Goal: Contribute content: Add original content to the website for others to see

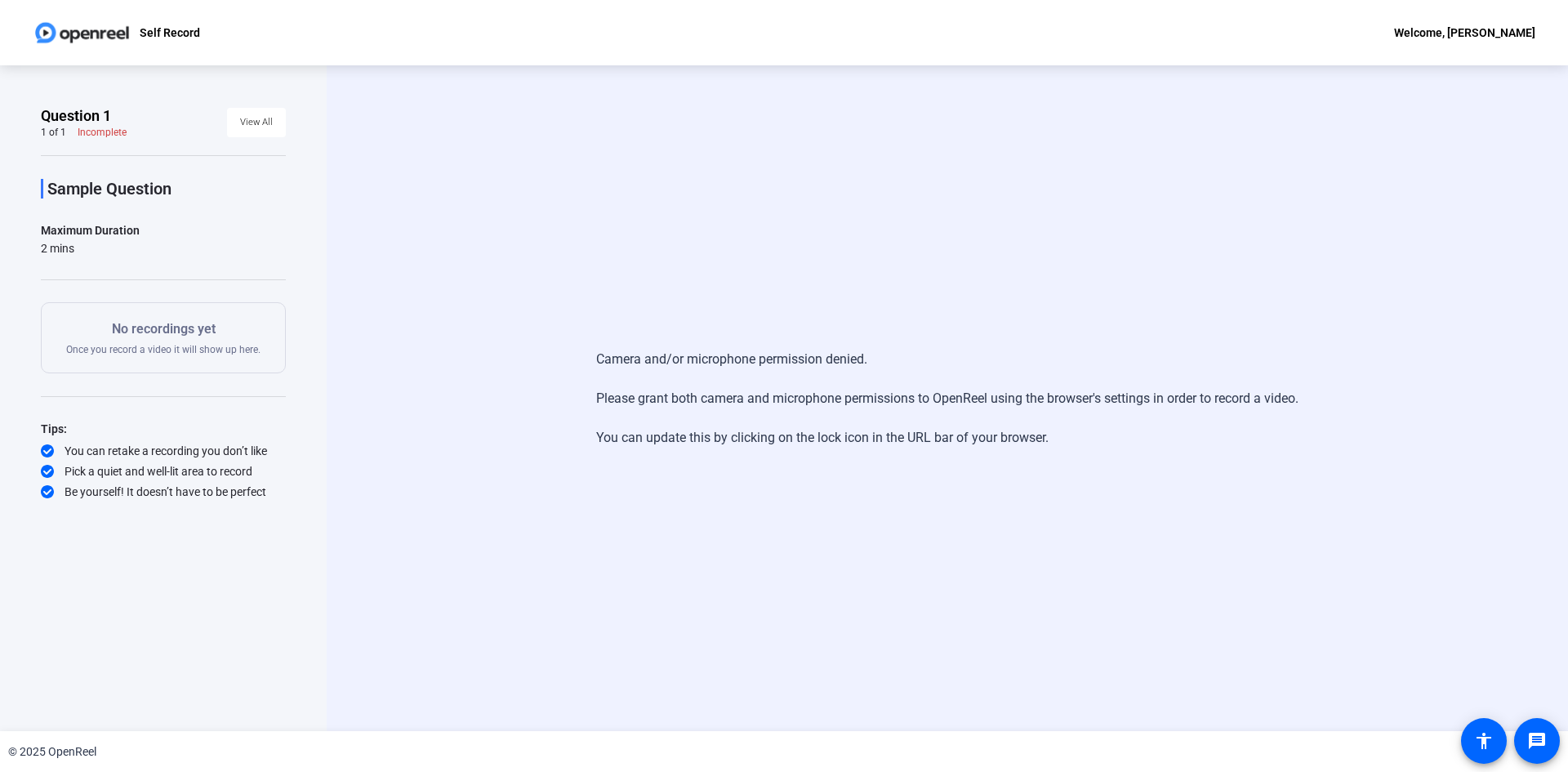
drag, startPoint x: 81, startPoint y: 32, endPoint x: 127, endPoint y: 32, distance: 46.0
click at [81, 32] on img at bounding box center [82, 33] width 99 height 33
click at [181, 27] on p "Self Record" at bounding box center [170, 32] width 60 height 19
click at [1454, 20] on div "Self Record Welcome, Jolitha Richardson" at bounding box center [784, 33] width 1568 height 65
click at [1459, 33] on div "Welcome, [PERSON_NAME]" at bounding box center [1464, 32] width 141 height 19
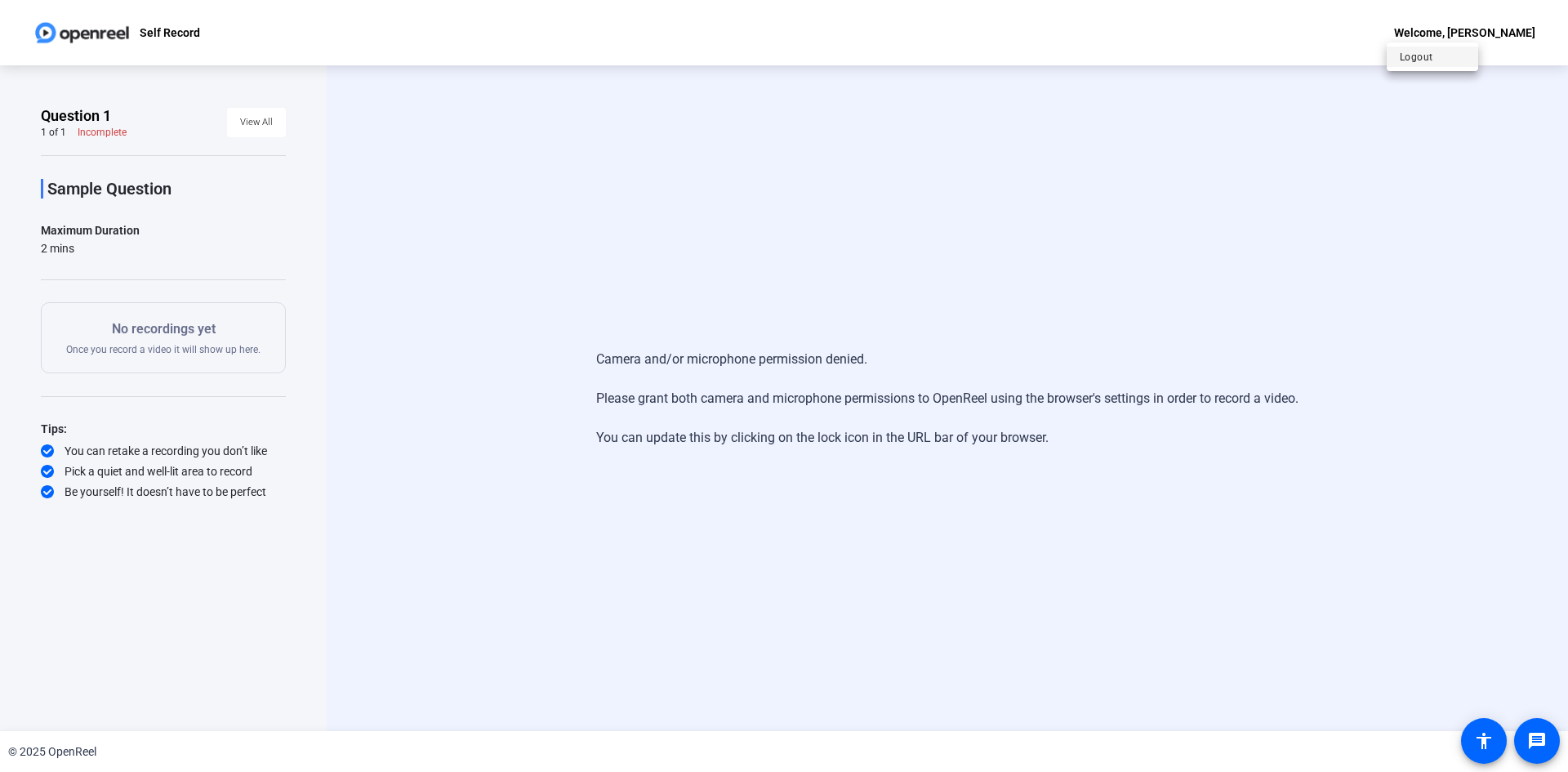
click at [1409, 61] on span "Logout" at bounding box center [1433, 57] width 65 height 19
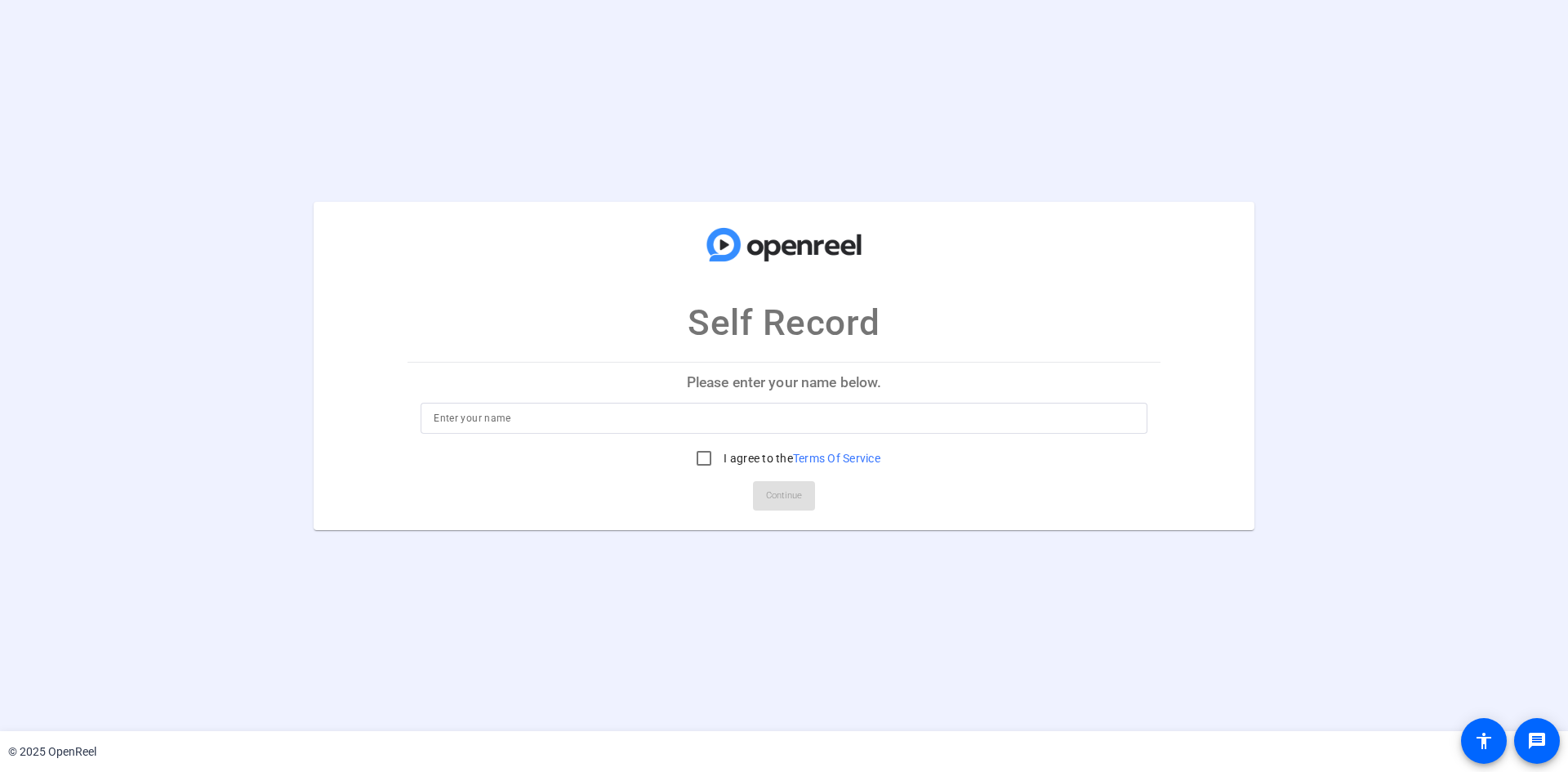
click at [607, 417] on input at bounding box center [784, 417] width 701 height 19
click at [493, 421] on input at bounding box center [784, 417] width 701 height 19
type input "Jolitha Richardson"
click at [712, 457] on input "I agree to the Terms Of Service" at bounding box center [703, 458] width 33 height 33
checkbox input "true"
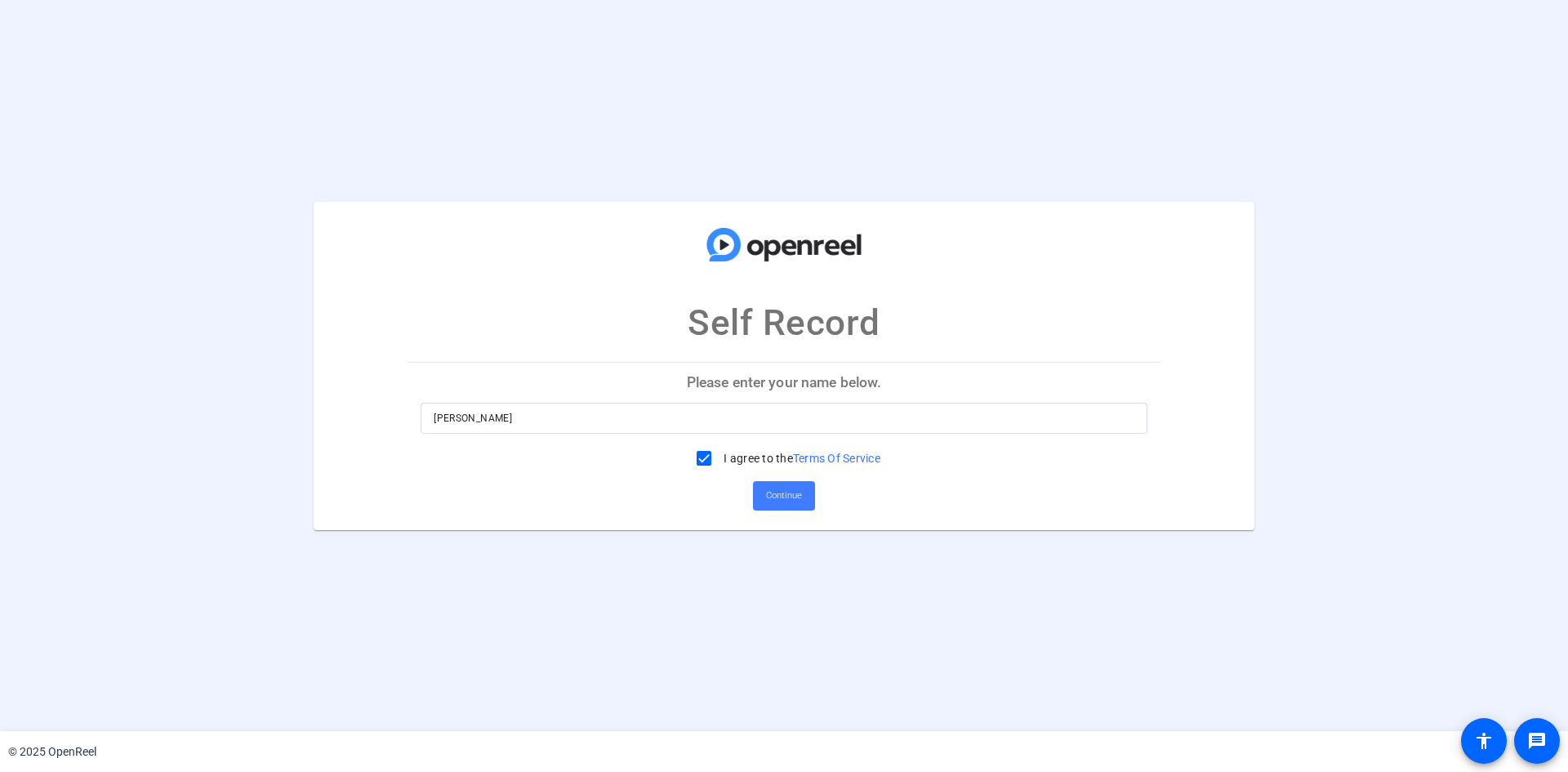
click at [794, 500] on span "Continue" at bounding box center [784, 495] width 36 height 24
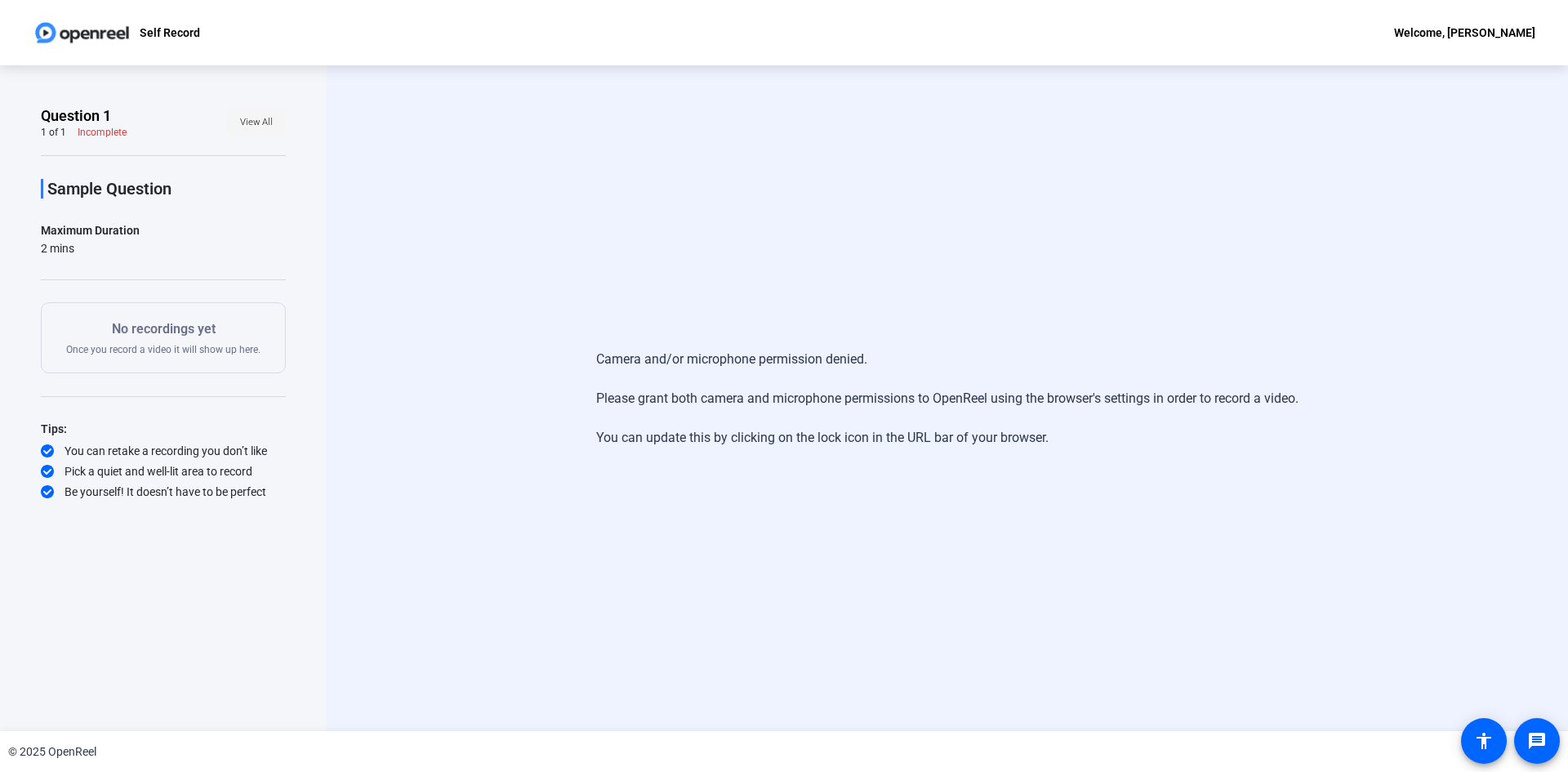
click at [263, 122] on span "View All" at bounding box center [256, 122] width 33 height 24
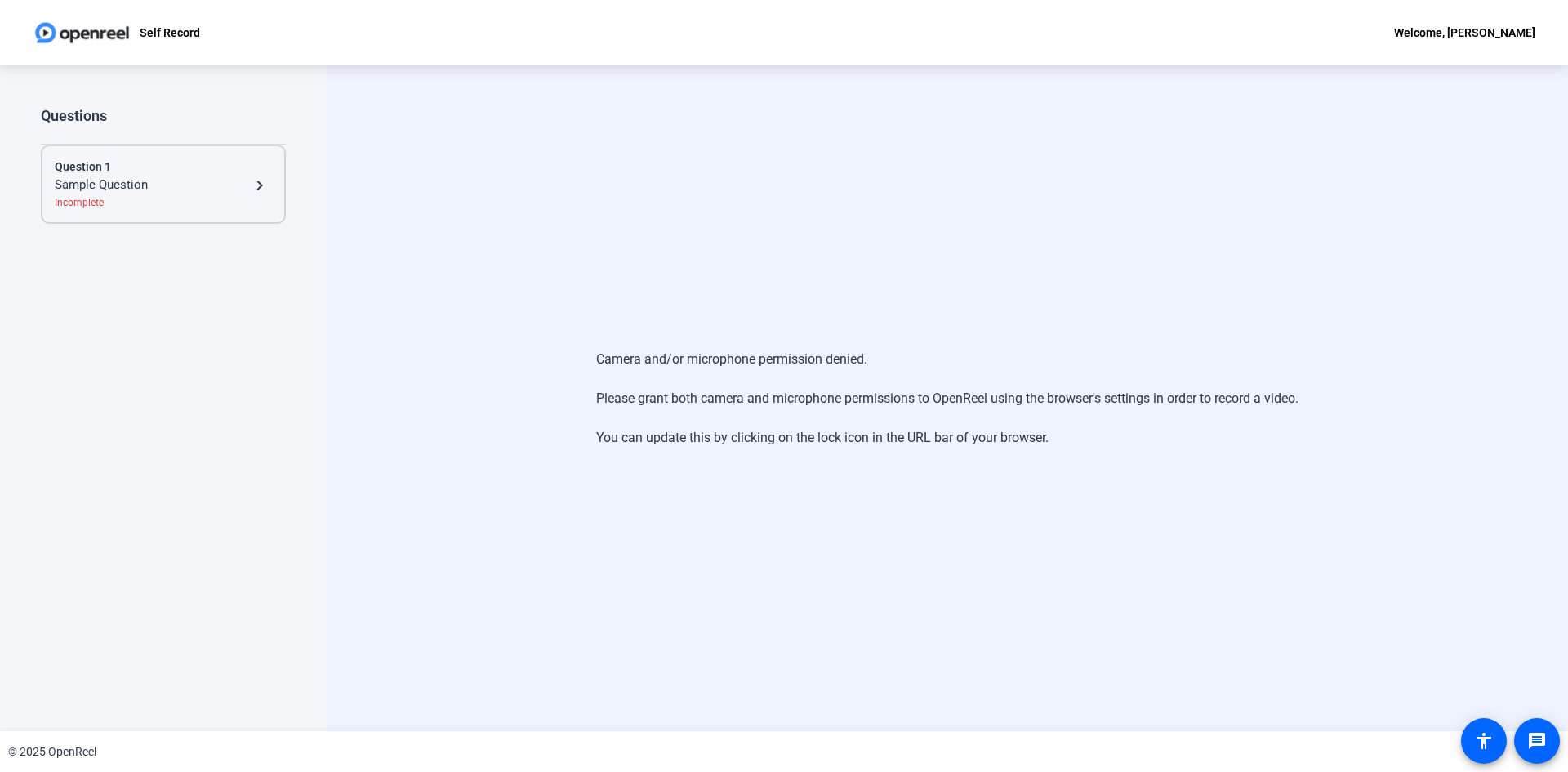
click at [88, 181] on div "Sample Question" at bounding box center [151, 185] width 195 height 19
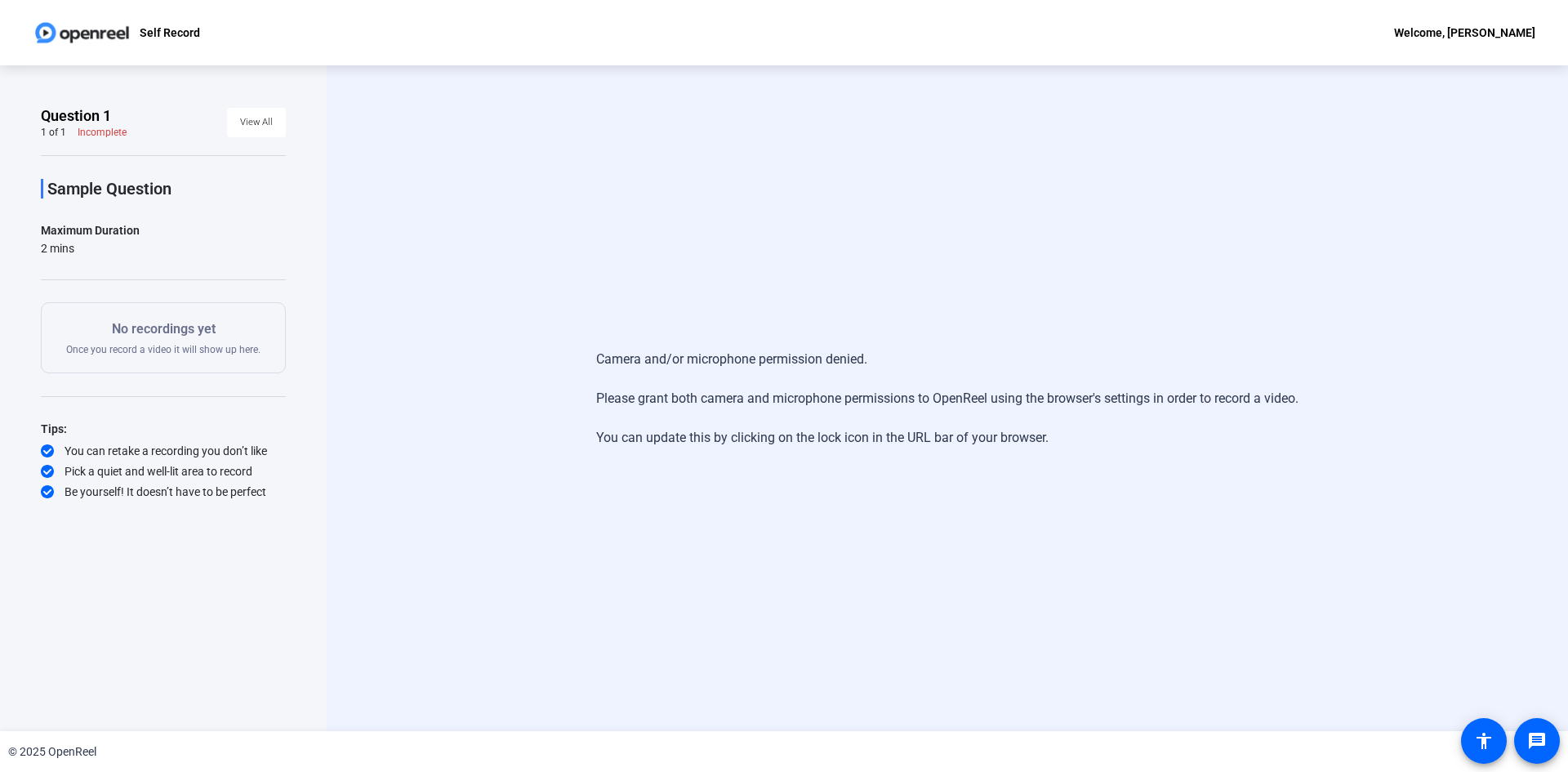
click at [76, 193] on p "Sample Question" at bounding box center [166, 188] width 238 height 19
drag, startPoint x: 751, startPoint y: 370, endPoint x: 744, endPoint y: 376, distance: 9.2
click at [751, 370] on div "Camera and/or microphone permission denied. Please grant both camera and microp…" at bounding box center [947, 398] width 702 height 130
click at [680, 410] on div "Camera and/or microphone permission denied. Please grant both camera and microp…" at bounding box center [947, 398] width 702 height 130
click at [1477, 739] on mat-icon "accessibility" at bounding box center [1484, 740] width 19 height 19
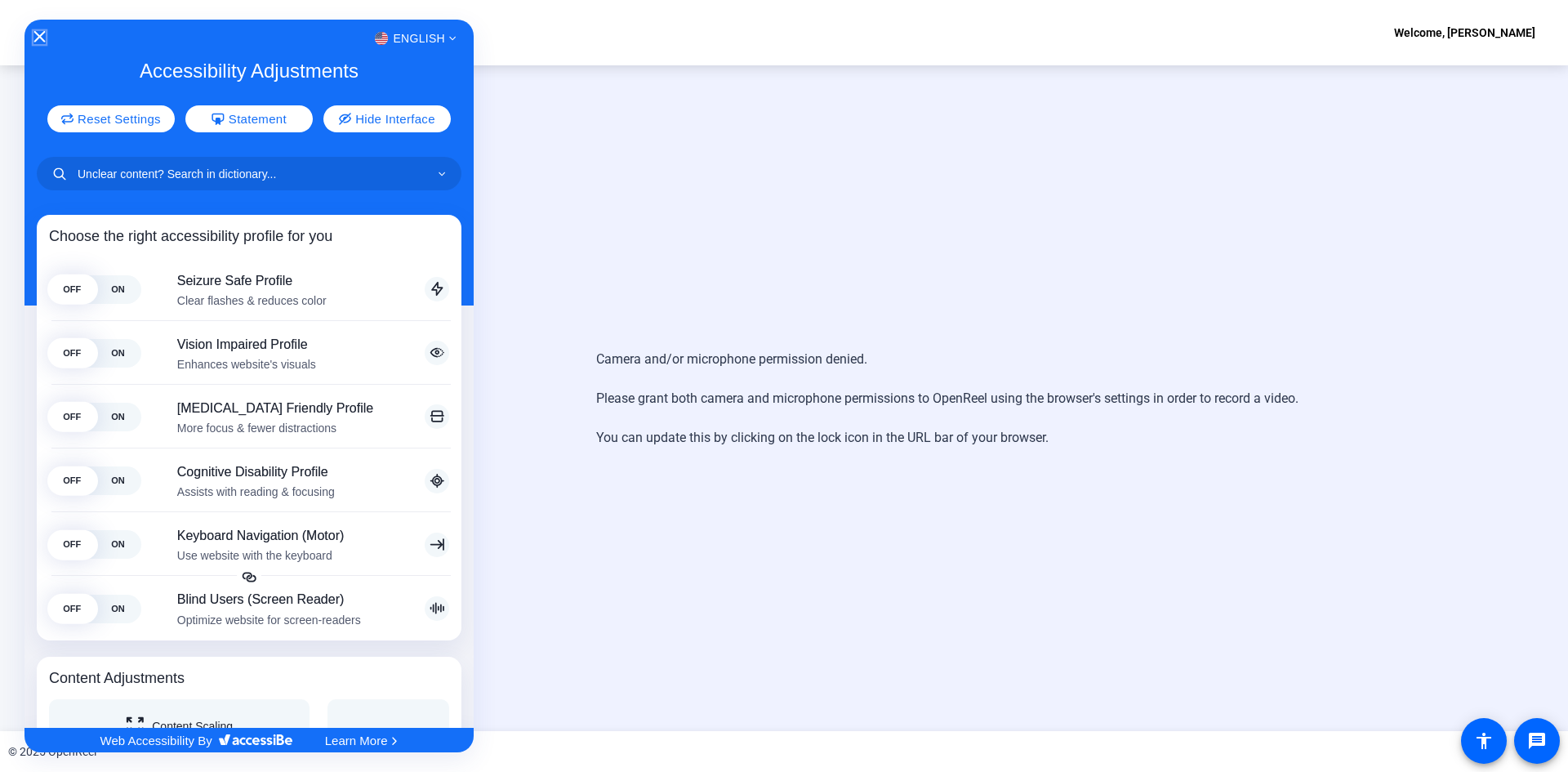
click at [37, 35] on icon "Close Accessibility Interface" at bounding box center [39, 37] width 12 height 12
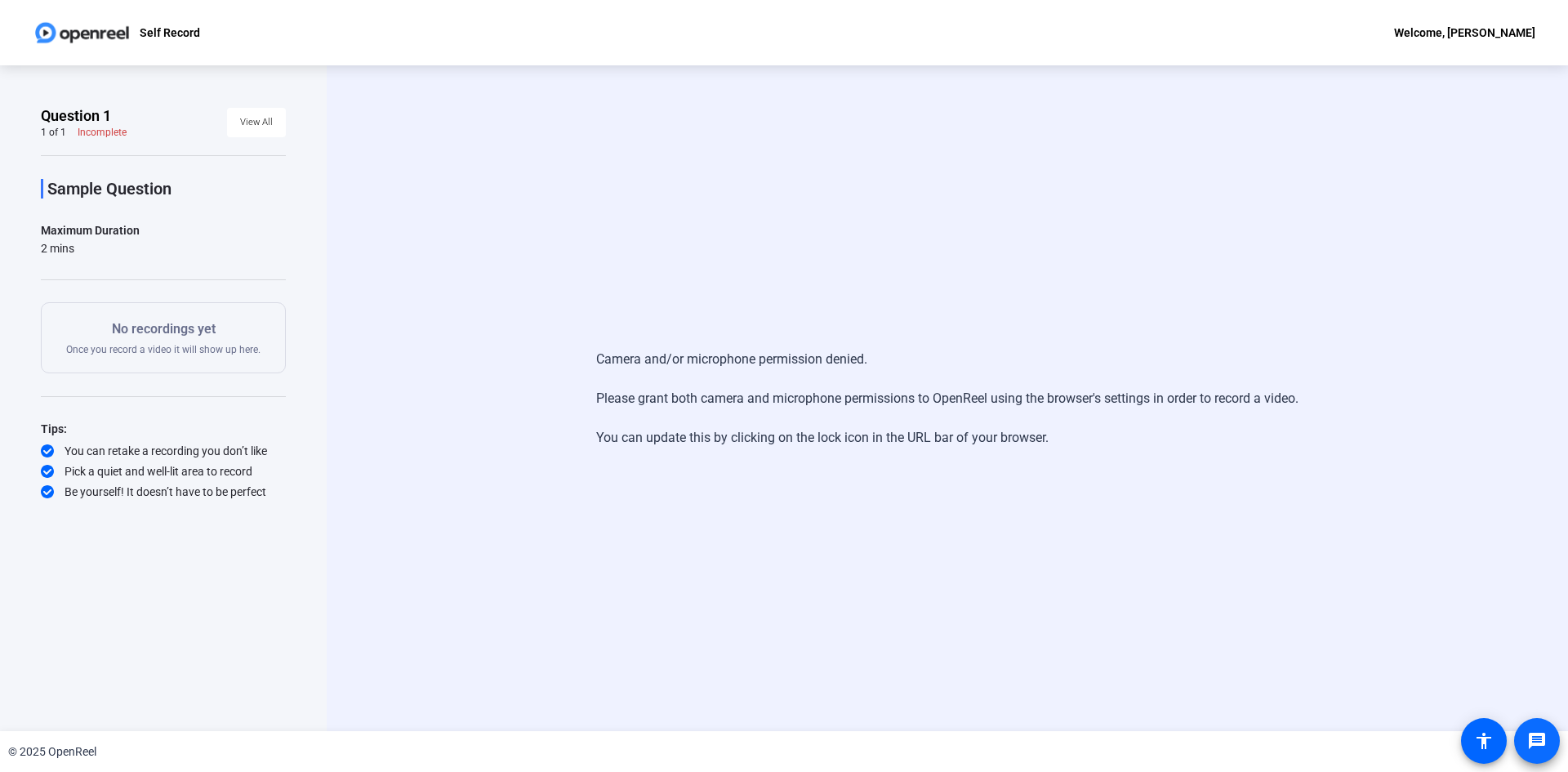
click at [1535, 739] on mat-icon "message" at bounding box center [1536, 740] width 19 height 19
click at [160, 32] on p "Self Record" at bounding box center [170, 32] width 60 height 19
click at [49, 32] on img at bounding box center [82, 33] width 99 height 33
click at [88, 33] on img at bounding box center [82, 33] width 99 height 33
click at [84, 125] on div "Incomplete" at bounding box center [102, 132] width 49 height 13
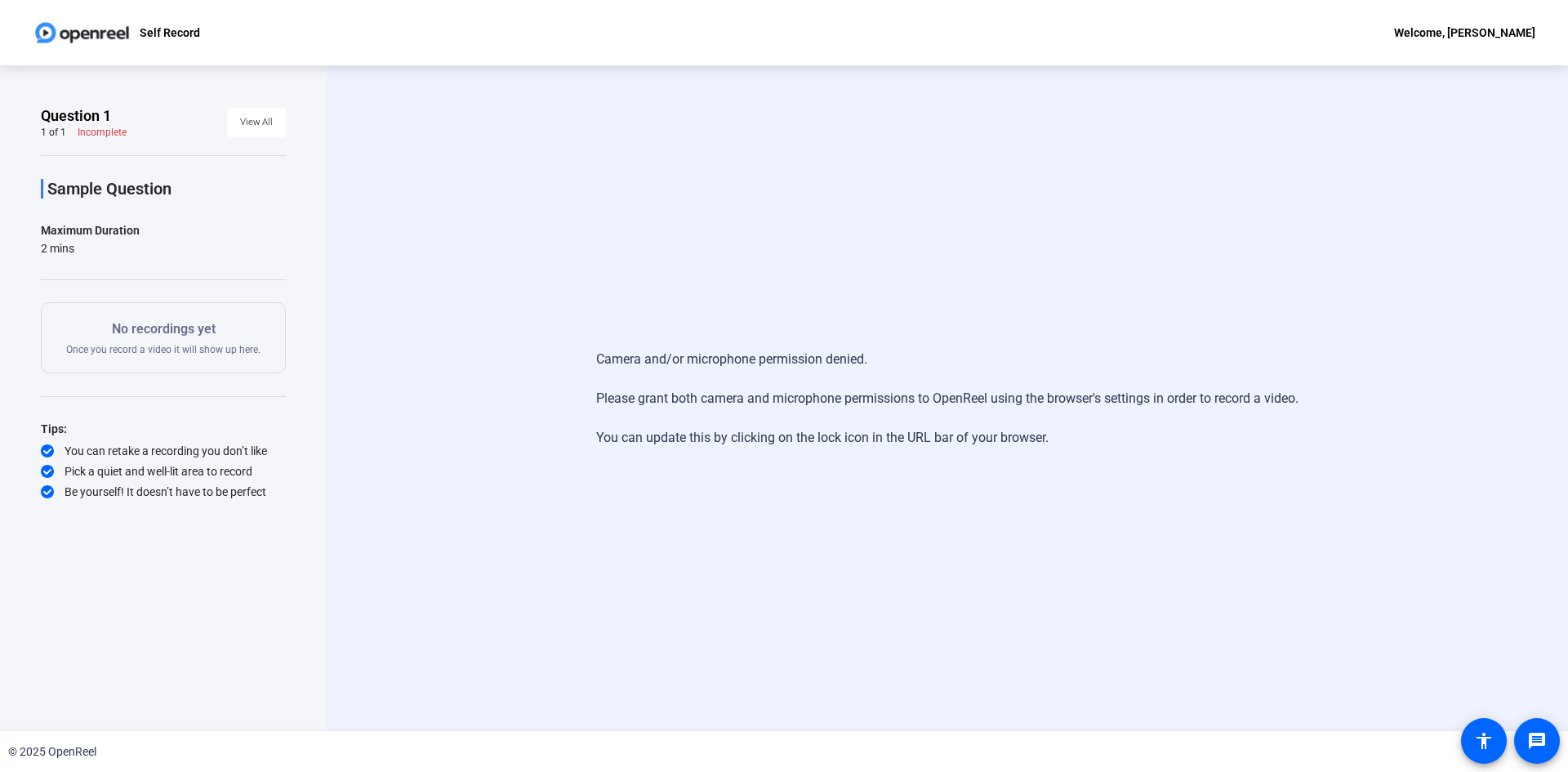
click at [70, 129] on div "1 of 1 Incomplete" at bounding box center [84, 132] width 86 height 13
click at [74, 192] on p "Sample Question" at bounding box center [166, 188] width 238 height 19
click at [57, 248] on div "2 mins" at bounding box center [90, 248] width 99 height 17
click at [113, 340] on div "No recordings yet Once you record a video it will show up here." at bounding box center [163, 338] width 194 height 37
click at [67, 458] on div "You can retake a recording you don’t like" at bounding box center [163, 451] width 245 height 17
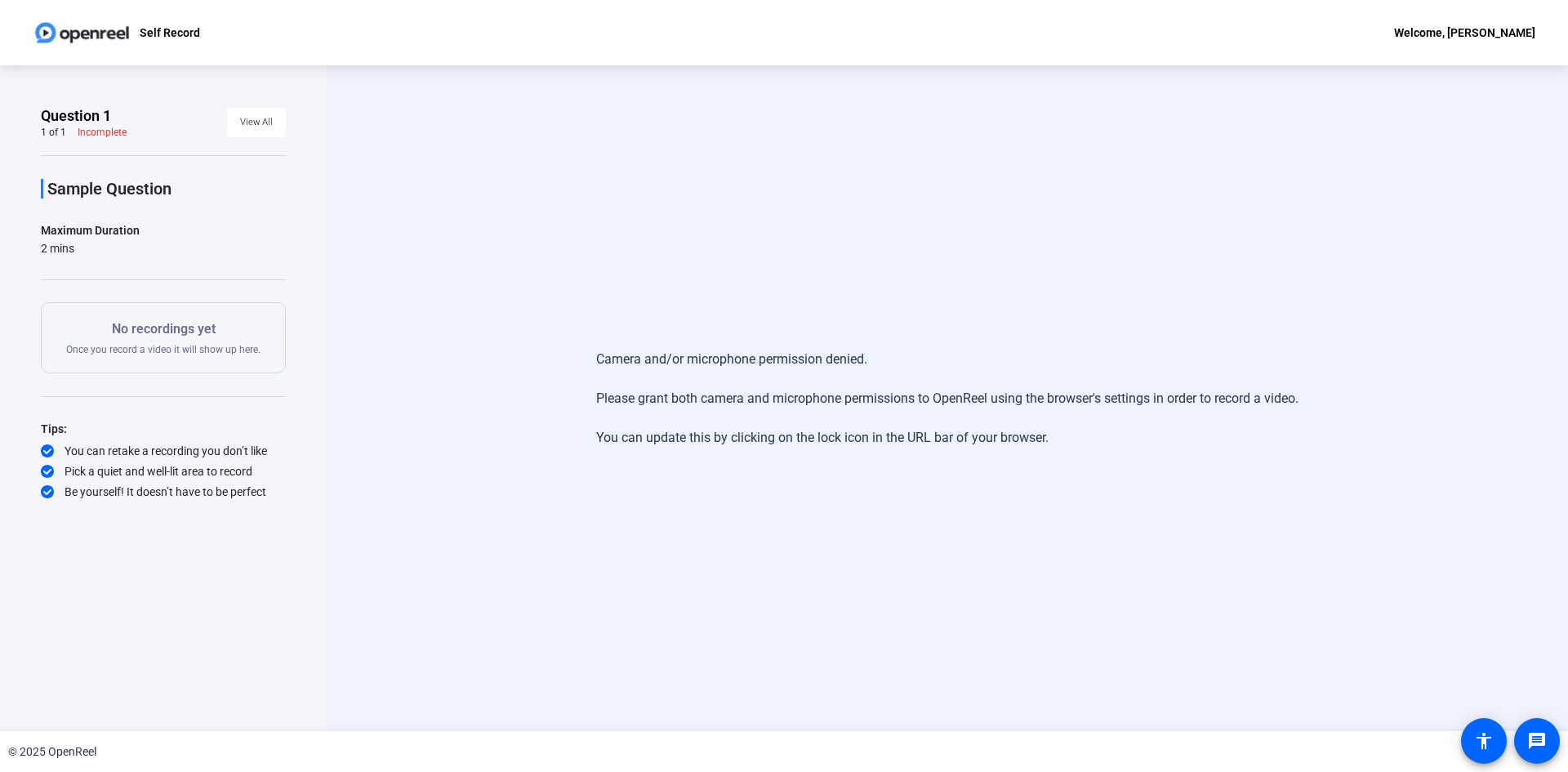
click at [181, 463] on div "Pick a quiet and well-lit area to record" at bounding box center [163, 472] width 245 height 17
click at [1451, 30] on div "Welcome, [PERSON_NAME]" at bounding box center [1464, 32] width 141 height 19
click at [45, 756] on div at bounding box center [784, 386] width 1568 height 772
click at [112, 40] on img at bounding box center [82, 33] width 99 height 33
click at [206, 33] on div "Self Record Welcome, Jolitha Richardson" at bounding box center [784, 33] width 1568 height 65
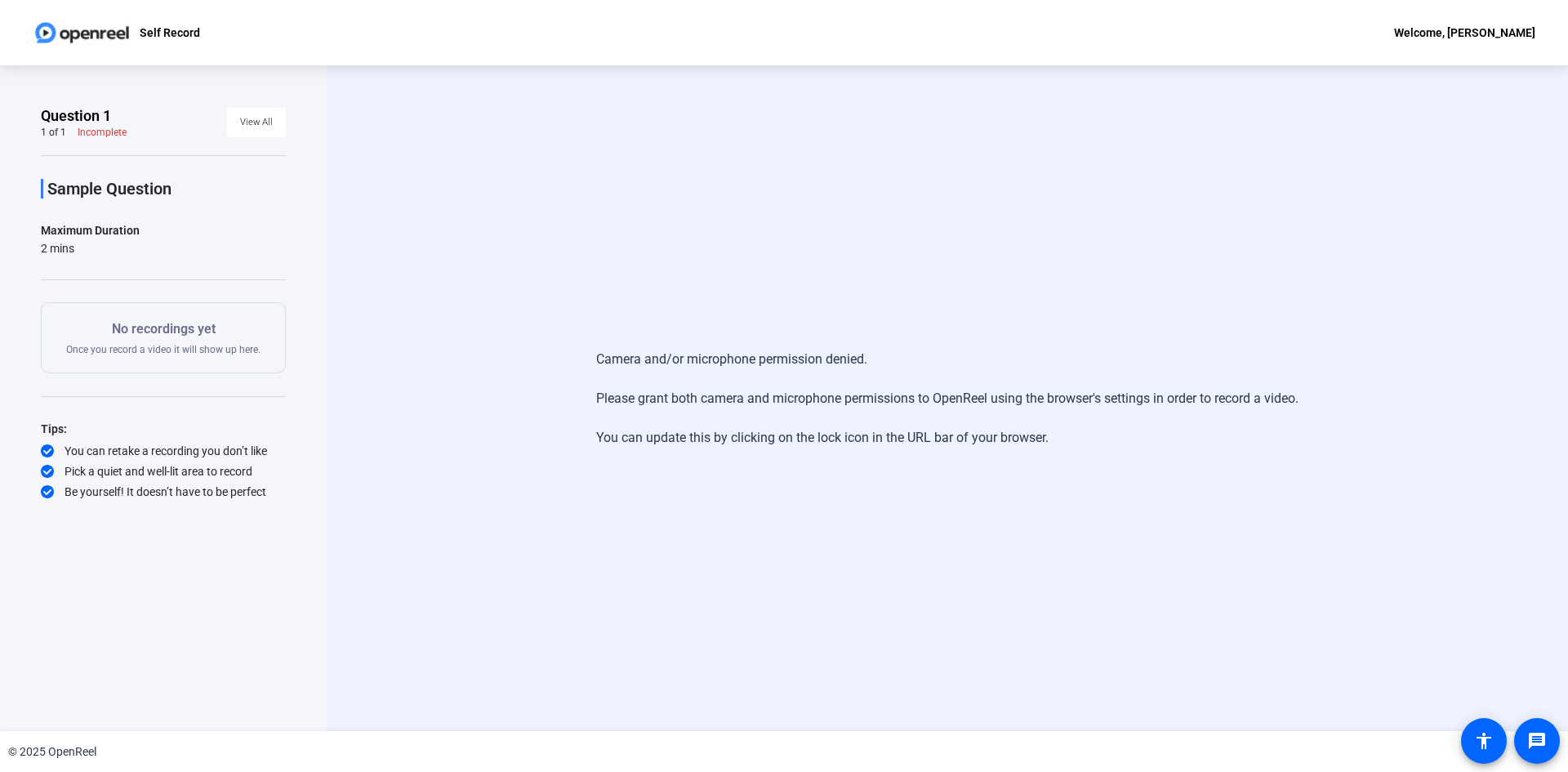
click at [105, 127] on div "Incomplete" at bounding box center [102, 132] width 49 height 13
click at [101, 202] on div "Sample Question Maximum Duration 2 mins Start Recording No recordings yet Once …" at bounding box center [163, 328] width 245 height 345
click at [103, 338] on p "No recordings yet" at bounding box center [163, 329] width 194 height 19
click at [621, 353] on div "Camera and/or microphone permission denied. Please grant both camera and microp…" at bounding box center [947, 398] width 702 height 130
click at [667, 393] on div "Camera and/or microphone permission denied. Please grant both camera and microp…" at bounding box center [947, 398] width 702 height 130
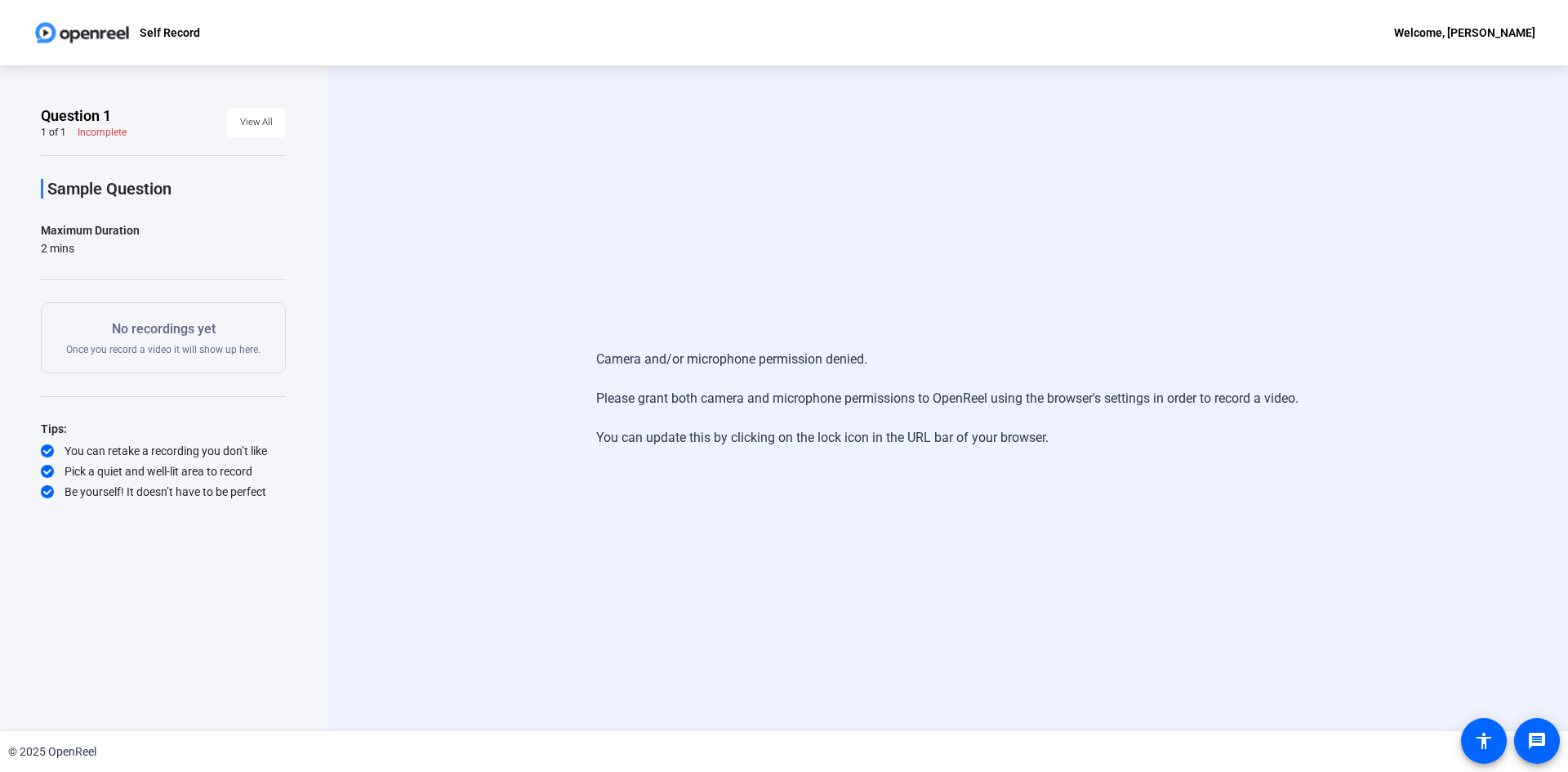
click at [690, 422] on div "Camera and/or microphone permission denied. Please grant both camera and microp…" at bounding box center [947, 398] width 702 height 130
click at [891, 502] on div "Camera and/or microphone permission denied. Please grant both camera and microp…" at bounding box center [947, 398] width 1242 height 666
click at [1122, 596] on div "Camera and/or microphone permission denied. Please grant both camera and microp…" at bounding box center [947, 398] width 1242 height 666
